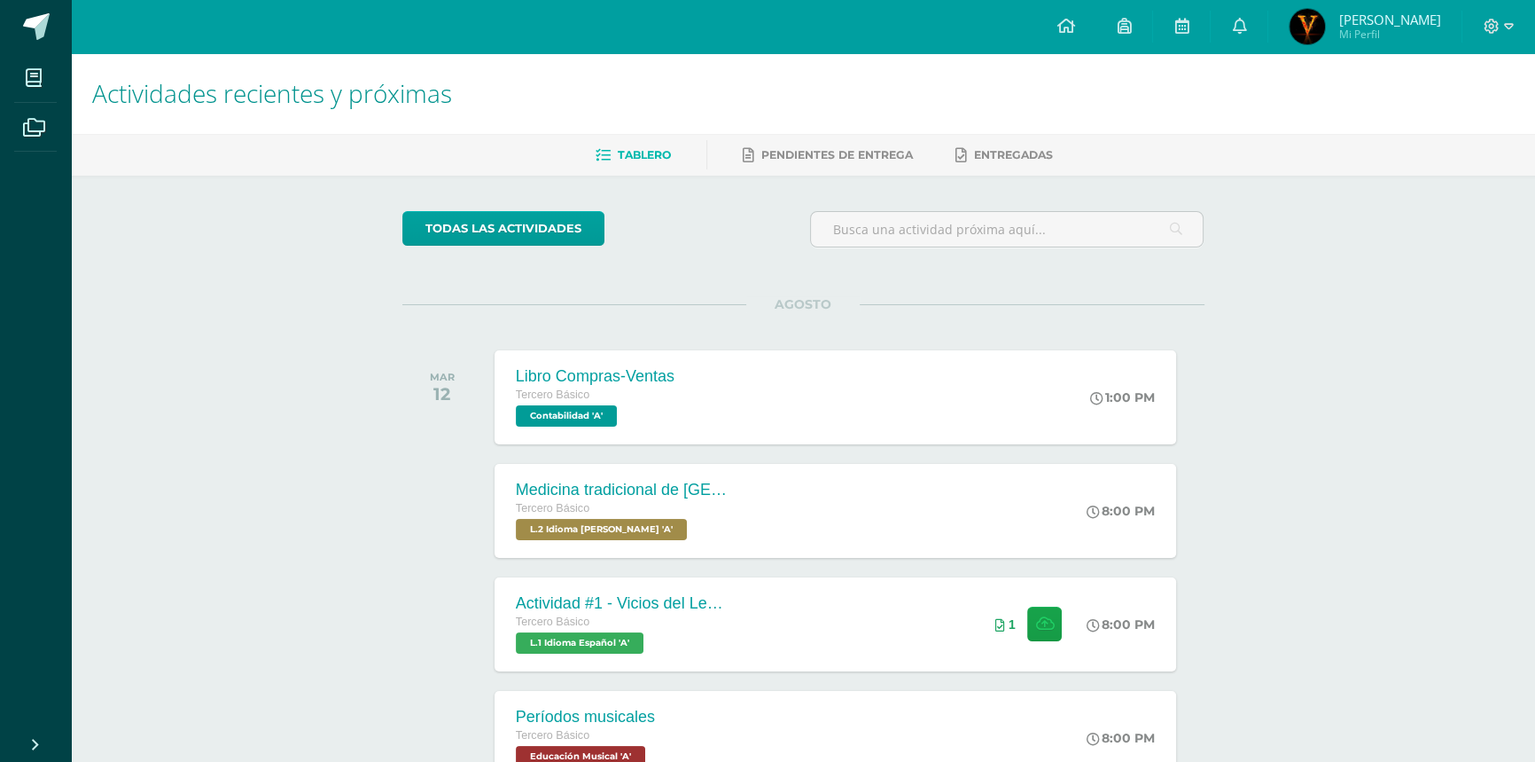
click at [1492, 12] on div at bounding box center [1499, 26] width 73 height 53
click at [1496, 25] on icon at bounding box center [1492, 26] width 15 height 15
click at [1419, 125] on span "Cerrar sesión" at bounding box center [1453, 121] width 80 height 17
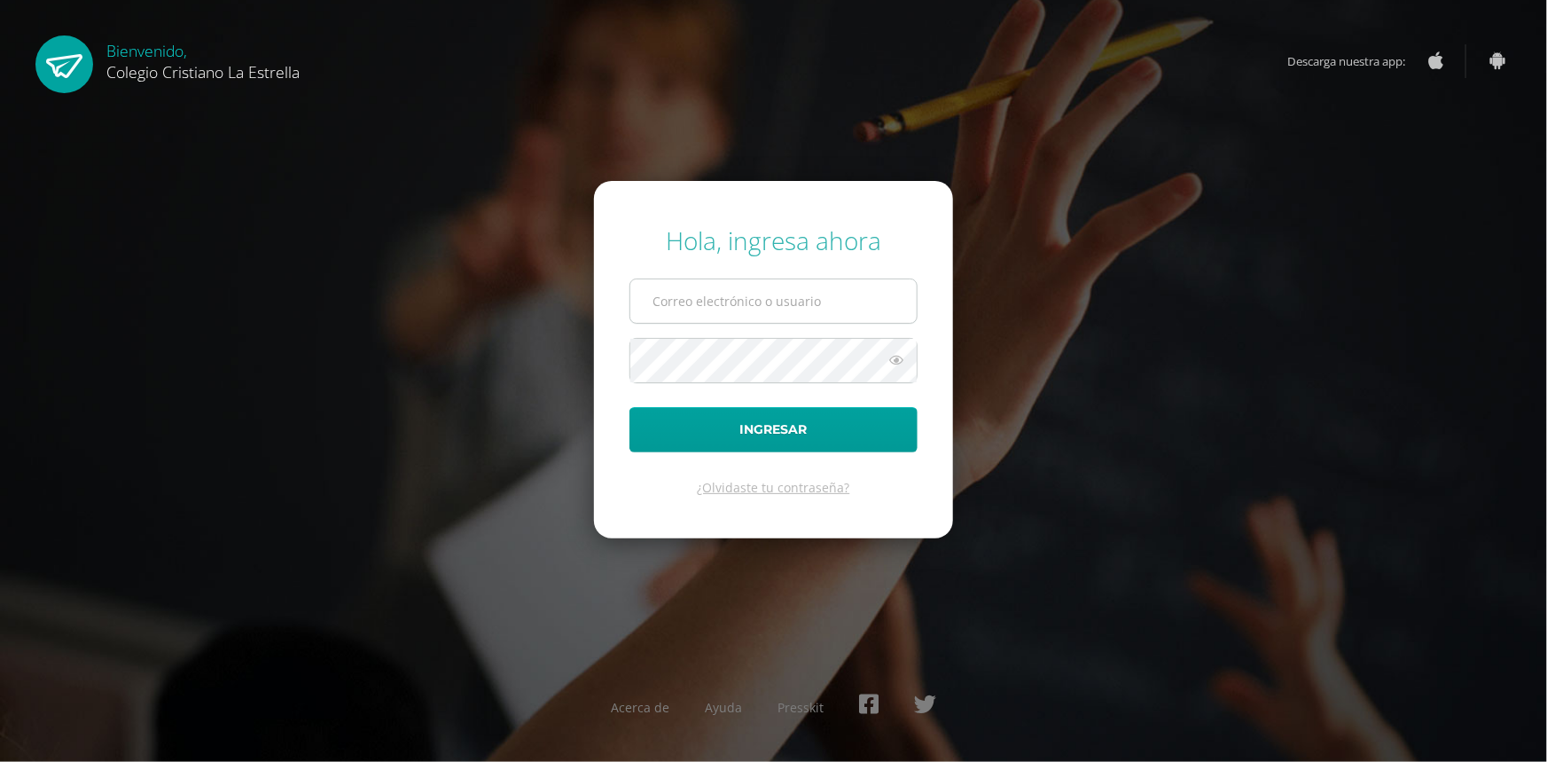
click at [785, 304] on input "text" at bounding box center [773, 300] width 286 height 43
type input "[EMAIL_ADDRESS][DOMAIN_NAME]"
click at [629, 407] on button "Ingresar" at bounding box center [773, 429] width 288 height 45
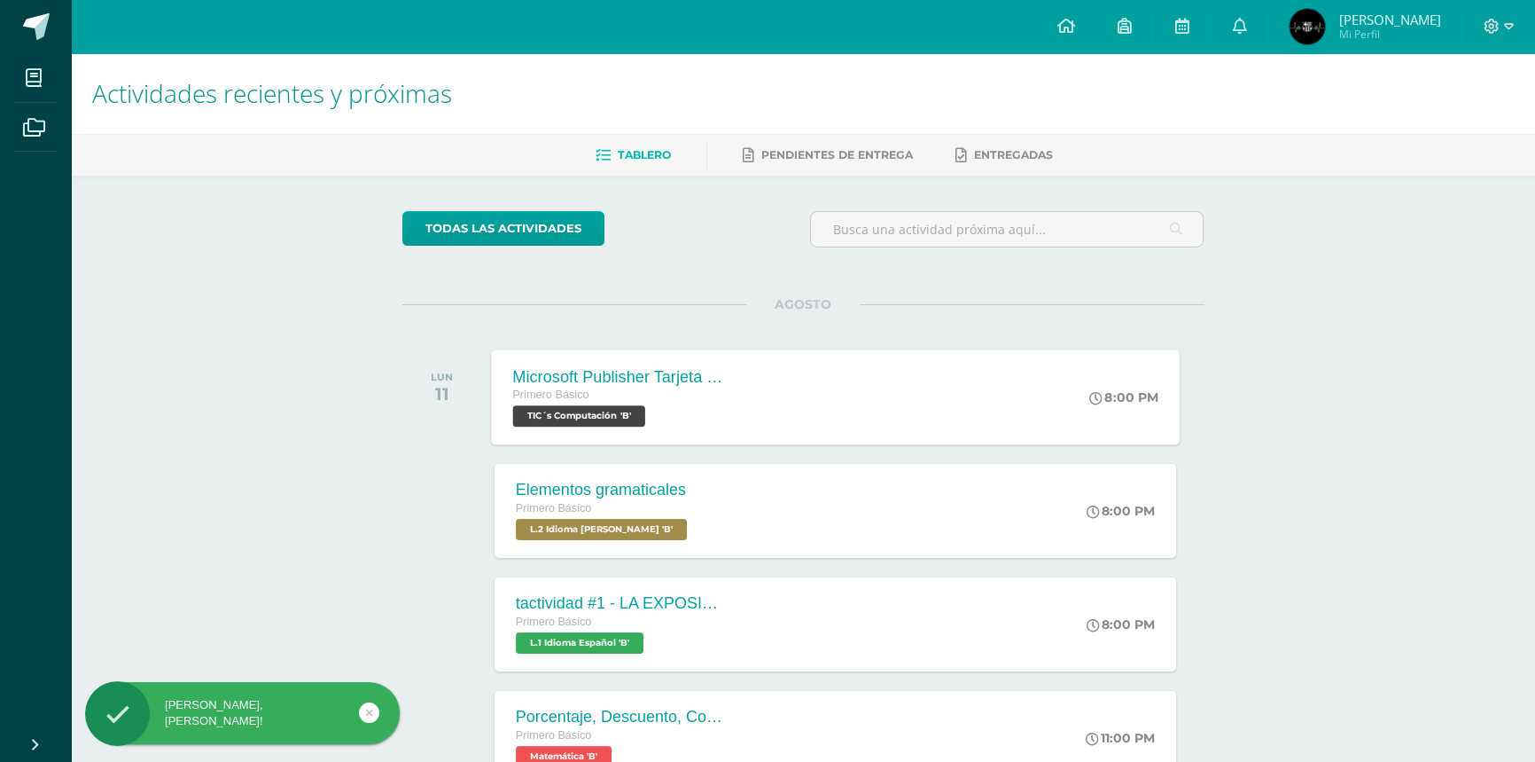
click at [676, 370] on div "Microsoft Publisher Tarjeta de invitación" at bounding box center [619, 376] width 215 height 19
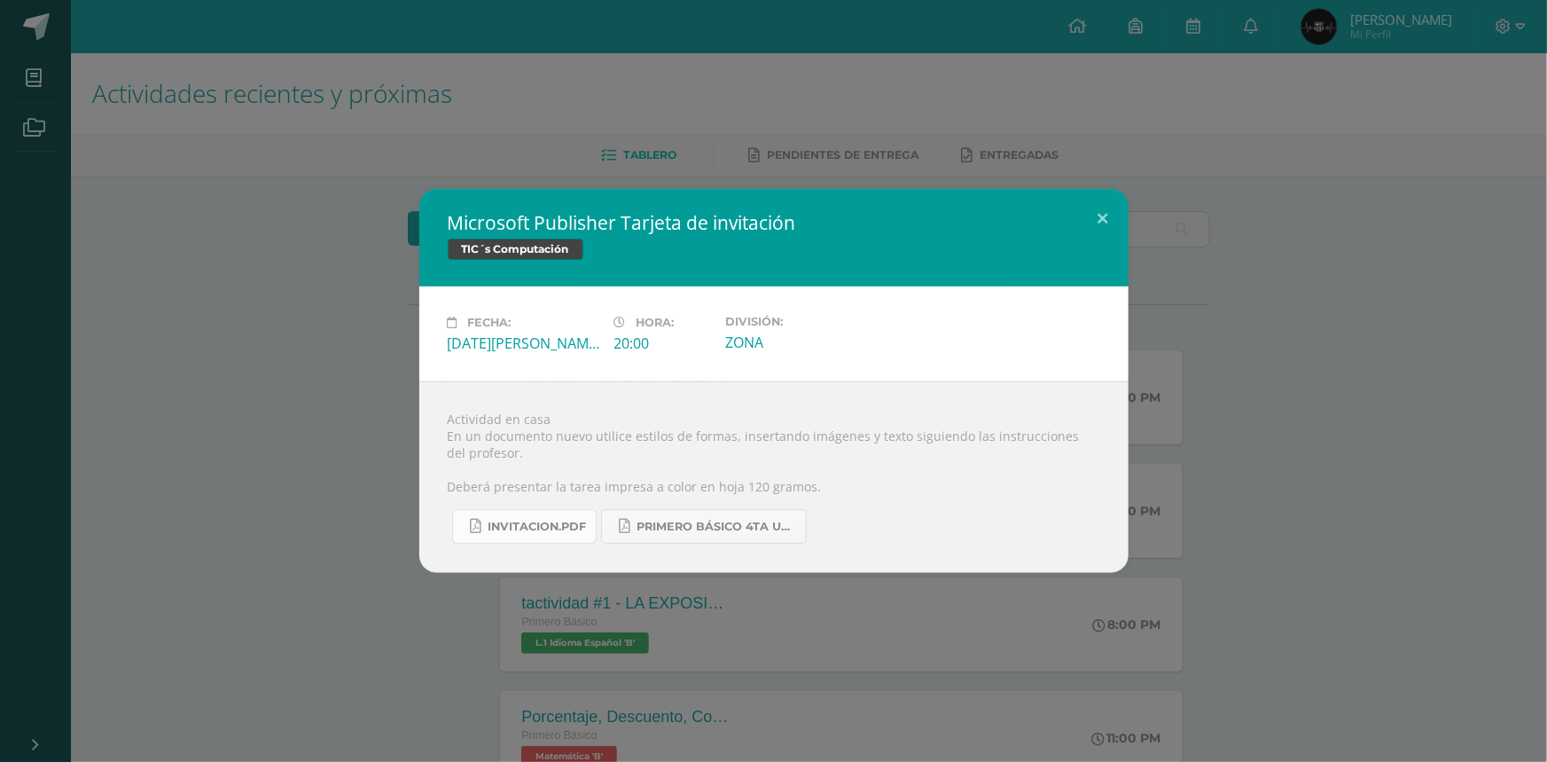
click at [553, 530] on span "INVITACION.pdf" at bounding box center [537, 527] width 98 height 14
